Goal: Check status: Check status

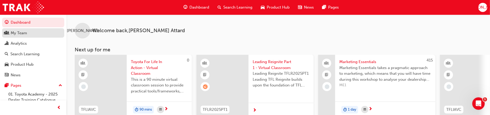
drag, startPoint x: 17, startPoint y: 32, endPoint x: 22, endPoint y: 32, distance: 4.7
click at [17, 32] on div "My Team" at bounding box center [19, 33] width 16 height 6
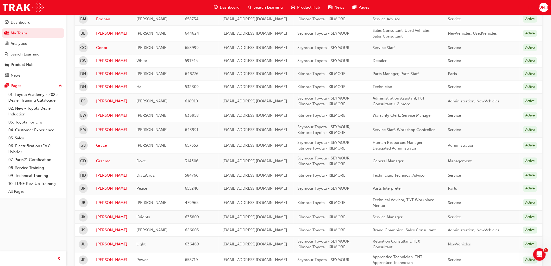
scroll to position [231, 0]
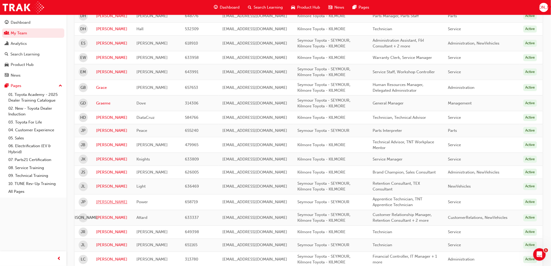
click at [103, 115] on link "[PERSON_NAME]" at bounding box center [112, 202] width 33 height 6
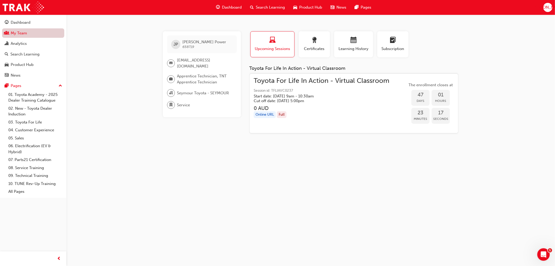
drag, startPoint x: 14, startPoint y: 31, endPoint x: 51, endPoint y: 37, distance: 38.0
click at [14, 31] on link "My Team" at bounding box center [33, 33] width 62 height 10
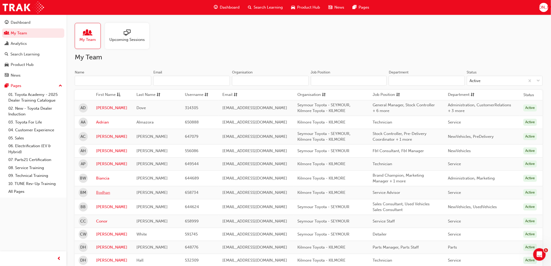
click at [104, 115] on link "Bodhan" at bounding box center [112, 192] width 33 height 6
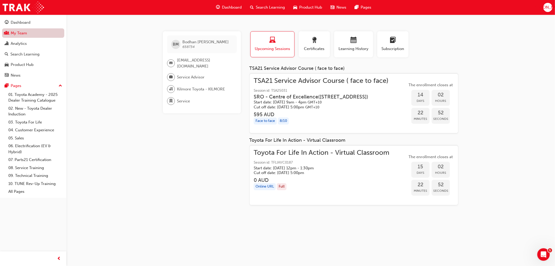
click at [20, 34] on link "My Team" at bounding box center [33, 33] width 62 height 10
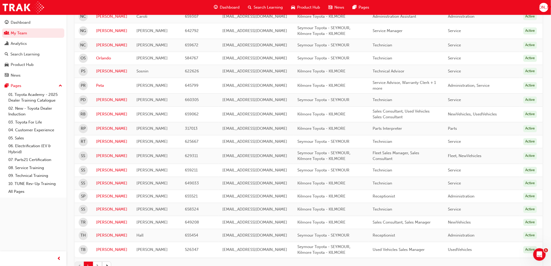
scroll to position [578, 0]
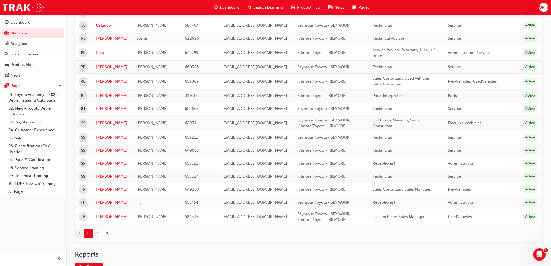
click at [100, 115] on button "2" at bounding box center [97, 232] width 9 height 9
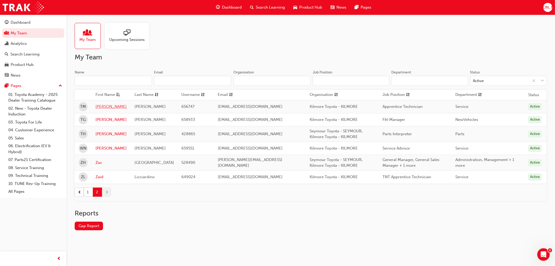
click at [113, 106] on link "[PERSON_NAME]" at bounding box center [110, 107] width 31 height 6
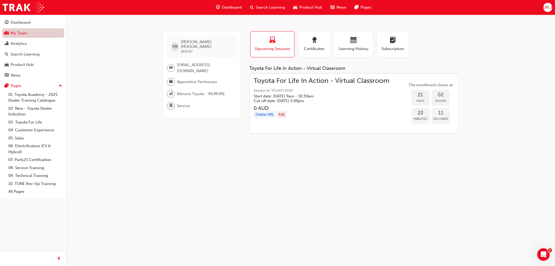
drag, startPoint x: 15, startPoint y: 34, endPoint x: 18, endPoint y: 35, distance: 4.0
click at [15, 34] on link "My Team" at bounding box center [33, 33] width 62 height 10
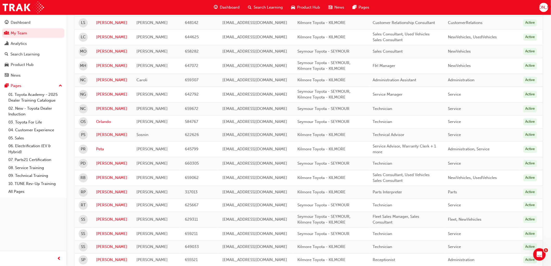
scroll to position [520, 0]
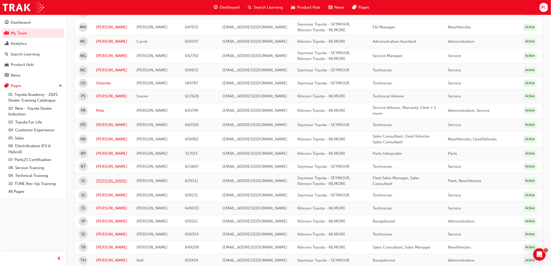
click at [102, 115] on link "[PERSON_NAME]" at bounding box center [112, 181] width 33 height 6
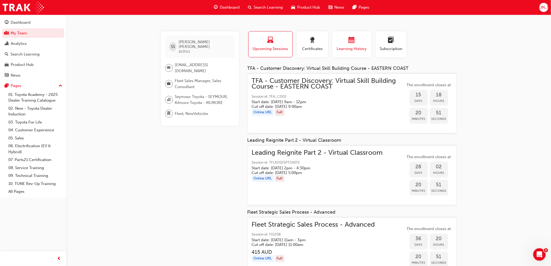
click at [361, 41] on div "button" at bounding box center [351, 41] width 31 height 8
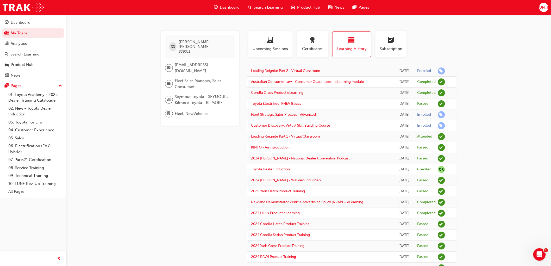
click at [442, 73] on span "learningRecordVerb_ENROLL-icon" at bounding box center [441, 70] width 7 height 7
click at [18, 45] on div "Analytics" at bounding box center [19, 44] width 16 height 6
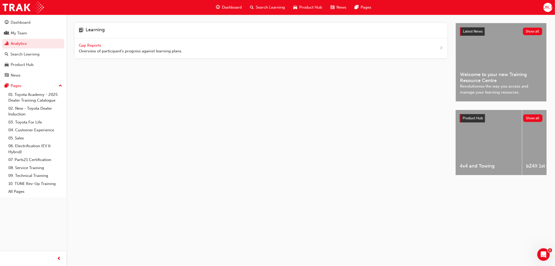
click at [87, 45] on span "Gap Reports" at bounding box center [90, 45] width 23 height 5
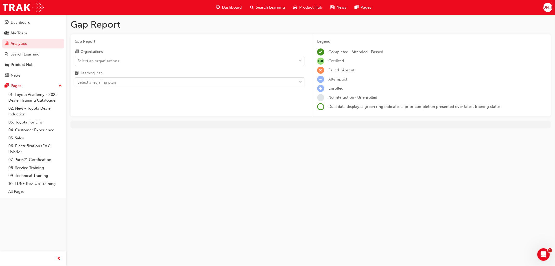
click at [103, 59] on div "Select an organisations" at bounding box center [99, 61] width 42 height 6
click at [78, 59] on input "Organisations Select an organisations" at bounding box center [78, 60] width 1 height 4
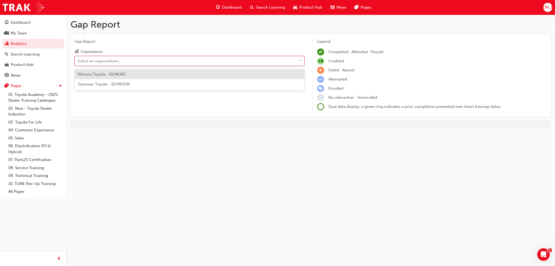
click at [103, 75] on span "Kilmore Toyota - KILMORE" at bounding box center [102, 74] width 48 height 5
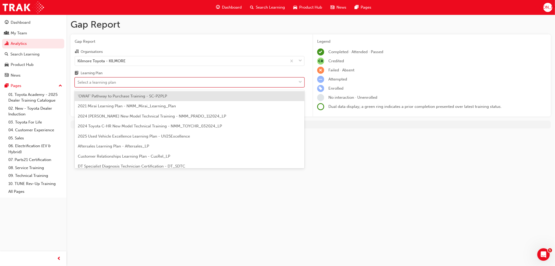
click at [100, 84] on div "Select a learning plan" at bounding box center [97, 82] width 39 height 6
click at [78, 84] on input "Learning Plan option 'OWAF' Pathway to Purchase Training - SC-P2PLP focused, 1 …" at bounding box center [78, 82] width 1 height 4
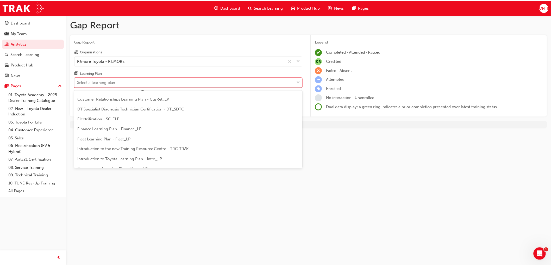
scroll to position [58, 0]
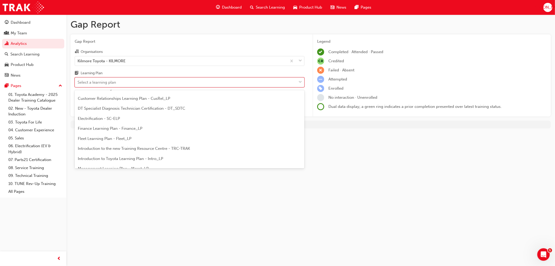
click at [112, 115] on span "Introduction to Toyota Learning Plan - Intro_LP" at bounding box center [120, 158] width 85 height 5
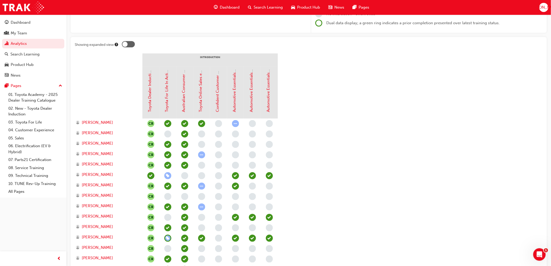
scroll to position [87, 0]
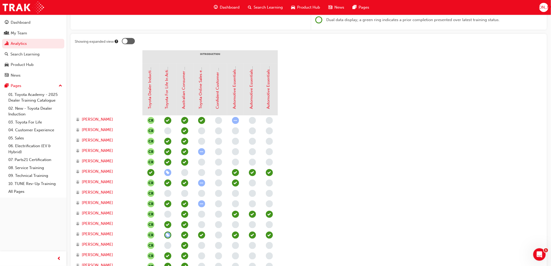
click at [168, 115] on span "learningRecordVerb_ENROLL-icon" at bounding box center [167, 172] width 7 height 7
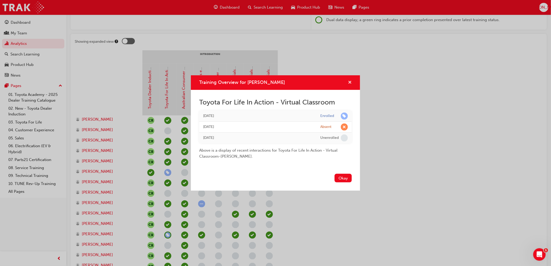
drag, startPoint x: 349, startPoint y: 81, endPoint x: 358, endPoint y: 79, distance: 9.0
click at [349, 81] on span "cross-icon" at bounding box center [350, 82] width 4 height 5
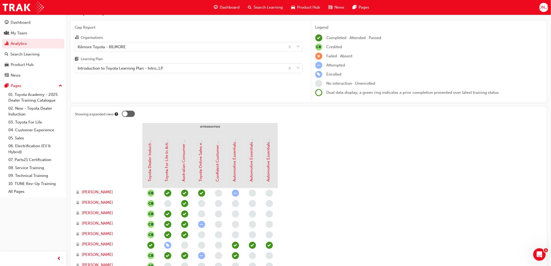
scroll to position [0, 0]
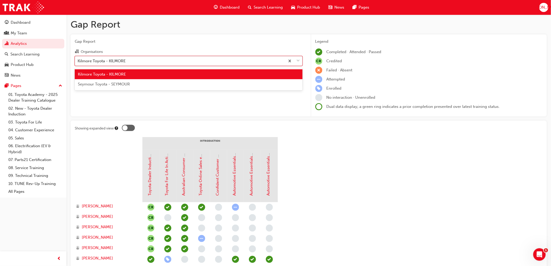
click at [107, 63] on div "Kilmore Toyota - KILMORE" at bounding box center [102, 61] width 48 height 6
click at [78, 63] on input "Organisations option Kilmore Toyota - KILMORE, selected. option Kilmore Toyota …" at bounding box center [78, 60] width 1 height 4
click at [93, 85] on span "Seymour Toyota - SEYMOUR" at bounding box center [104, 84] width 52 height 5
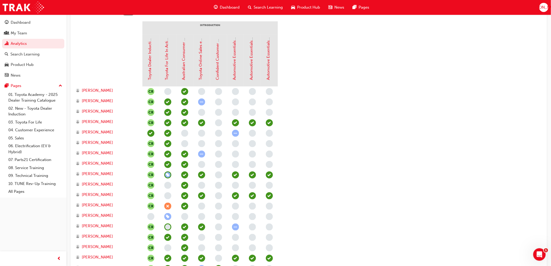
scroll to position [144, 0]
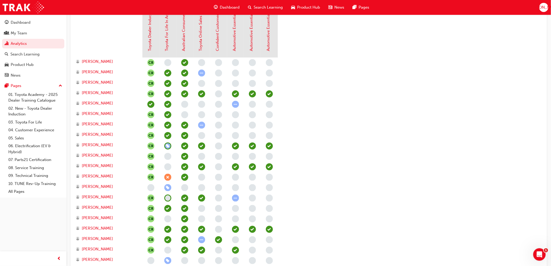
click at [168, 115] on span "learningRecordVerb_ENROLL-icon" at bounding box center [167, 187] width 7 height 7
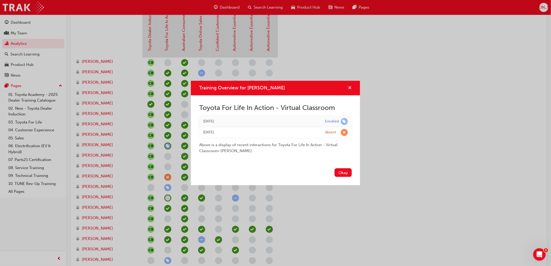
click at [352, 85] on button "Training Overview for Jesse Power" at bounding box center [350, 88] width 4 height 7
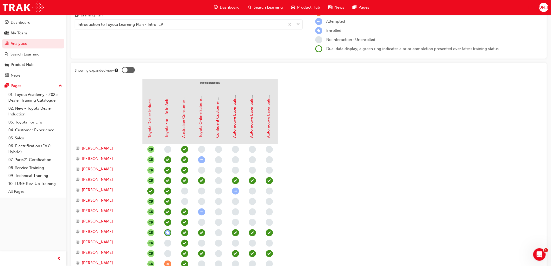
scroll to position [0, 0]
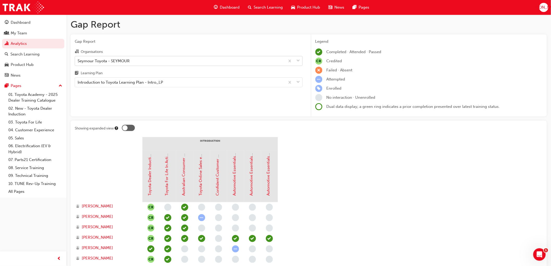
click at [100, 63] on div "Seymour Toyota - SEYMOUR" at bounding box center [104, 61] width 52 height 6
click at [78, 63] on input "Organisations Seymour Toyota - SEYMOUR" at bounding box center [78, 60] width 1 height 4
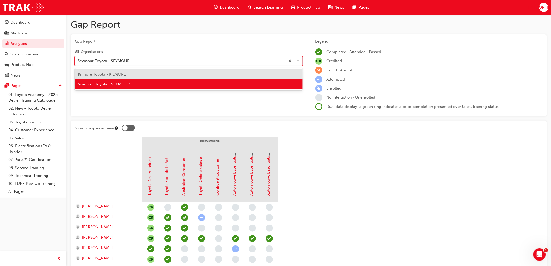
click at [93, 76] on span "Kilmore Toyota - KILMORE" at bounding box center [102, 74] width 48 height 5
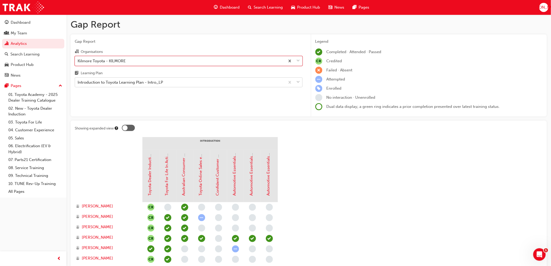
click at [127, 82] on div "Introduction to Toyota Learning Plan - Intro_LP" at bounding box center [120, 82] width 85 height 6
click at [78, 82] on input "Learning Plan Introduction to Toyota Learning Plan - Intro_LP" at bounding box center [78, 82] width 1 height 4
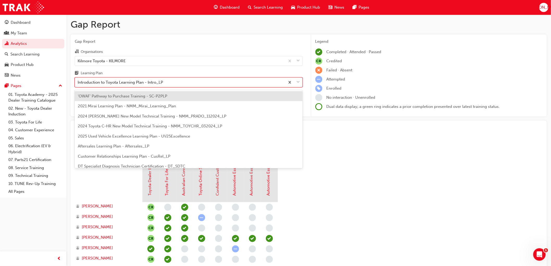
scroll to position [56, 0]
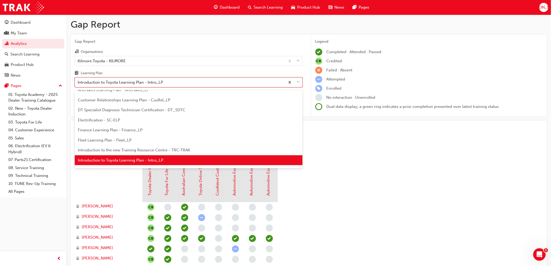
click at [114, 115] on span "Introduction to Toyota Learning Plan - Intro_LP" at bounding box center [120, 160] width 85 height 5
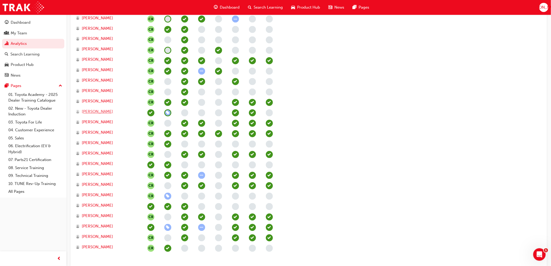
scroll to position [376, 0]
click at [165, 115] on span "learningRecordVerb_ENROLL-icon" at bounding box center [167, 195] width 7 height 7
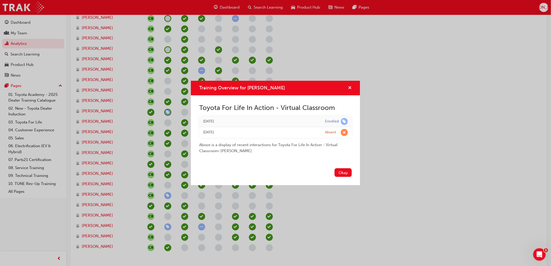
click at [349, 87] on span "cross-icon" at bounding box center [350, 88] width 4 height 5
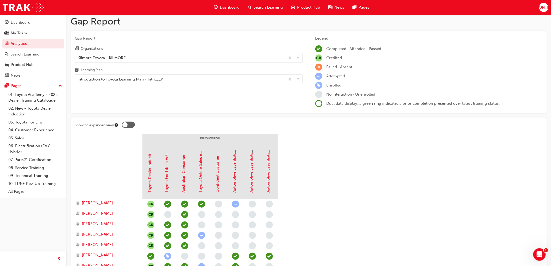
scroll to position [0, 0]
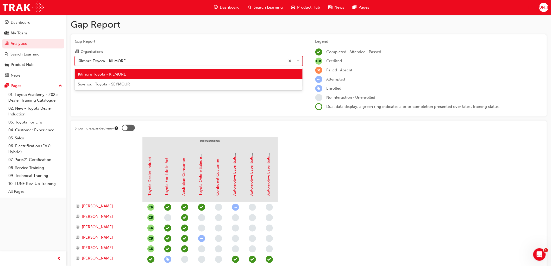
click at [97, 61] on div "Kilmore Toyota - KILMORE" at bounding box center [102, 61] width 48 height 6
click at [78, 61] on input "Organisations option Kilmore Toyota - KILMORE, selected. option Kilmore Toyota …" at bounding box center [78, 60] width 1 height 4
click at [93, 84] on span "Seymour Toyota - SEYMOUR" at bounding box center [104, 84] width 52 height 5
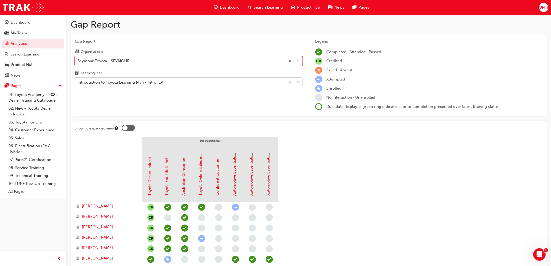
click at [138, 85] on div "Introduction to Toyota Learning Plan - Intro_LP" at bounding box center [120, 82] width 85 height 6
click at [78, 84] on input "Learning Plan Introduction to Toyota Learning Plan - Intro_LP" at bounding box center [78, 82] width 1 height 4
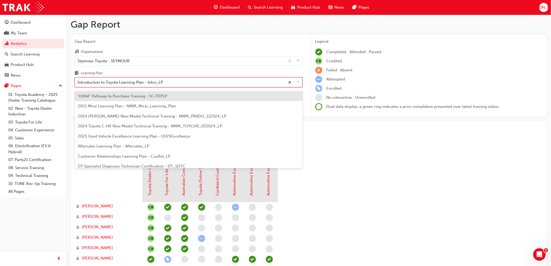
scroll to position [56, 0]
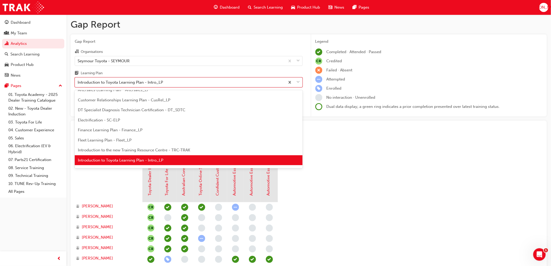
click at [120, 115] on span "Introduction to Toyota Learning Plan - Intro_LP" at bounding box center [120, 160] width 85 height 5
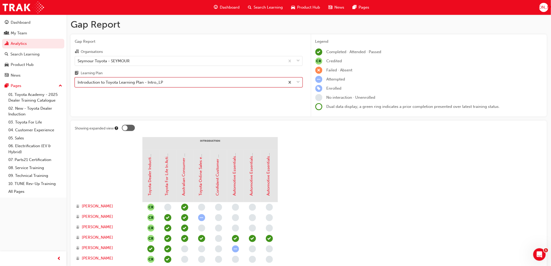
click at [112, 82] on div "Introduction to Toyota Learning Plan - Intro_LP" at bounding box center [120, 82] width 85 height 6
click at [78, 82] on input "Learning Plan option Introduction to Toyota Learning Plan - Intro_LP, selected.…" at bounding box center [78, 82] width 1 height 4
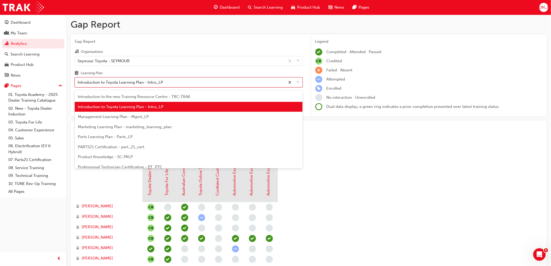
scroll to position [114, 0]
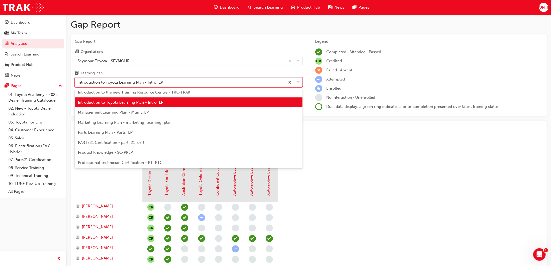
click at [125, 114] on span "Management Learning Plan - Mgmt_LP" at bounding box center [113, 112] width 71 height 5
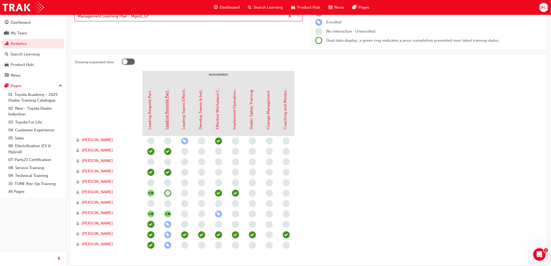
scroll to position [94, 0]
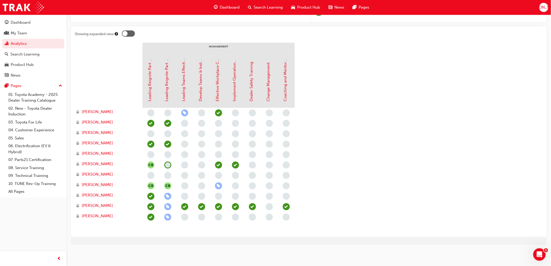
click at [166, 115] on span "learningRecordVerb_ENROLL-icon" at bounding box center [167, 206] width 7 height 7
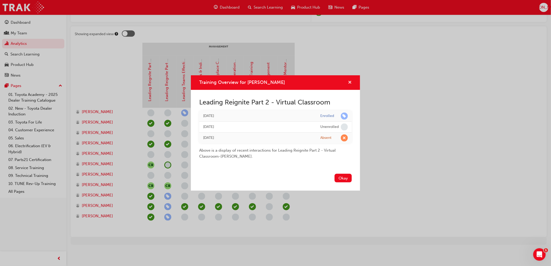
click at [350, 82] on span "cross-icon" at bounding box center [350, 82] width 4 height 5
